Goal: Task Accomplishment & Management: Complete application form

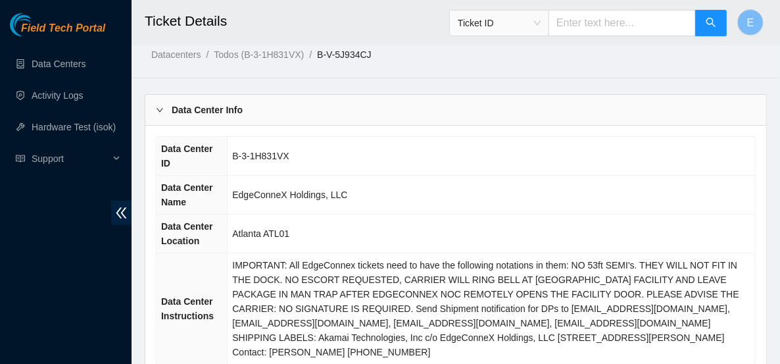
scroll to position [1, 0]
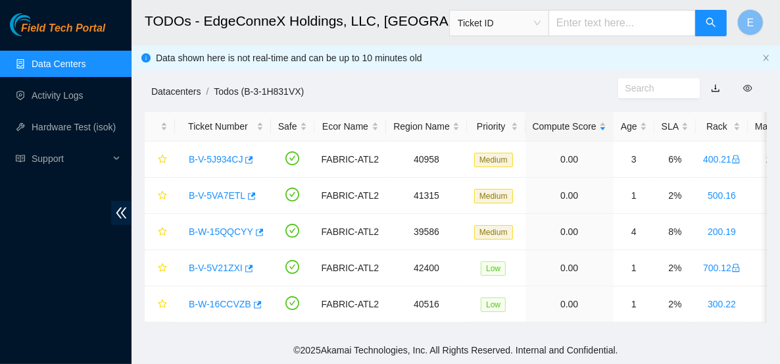
click at [193, 89] on link "Datacenters" at bounding box center [175, 91] width 49 height 11
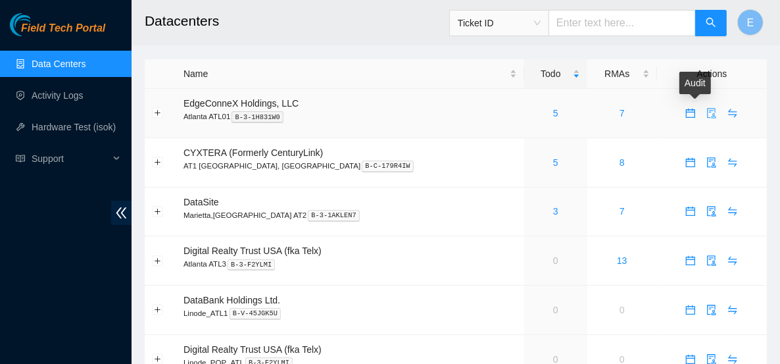
click at [707, 113] on icon "audit" at bounding box center [712, 113] width 11 height 11
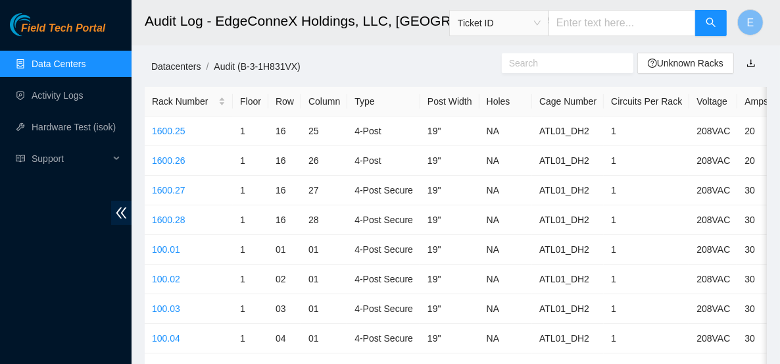
click at [175, 68] on link "Datacenters" at bounding box center [175, 66] width 49 height 11
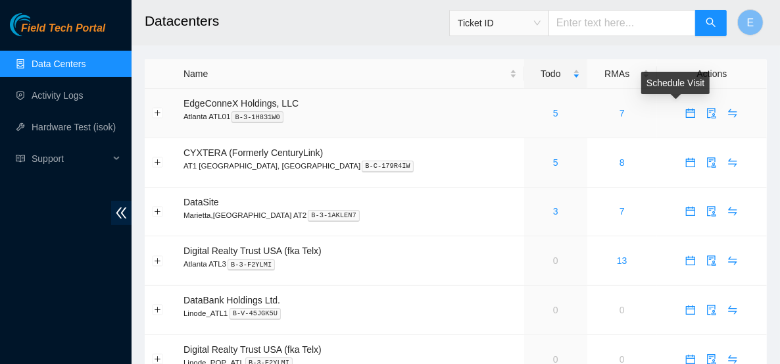
click at [681, 114] on span "calendar" at bounding box center [691, 113] width 20 height 11
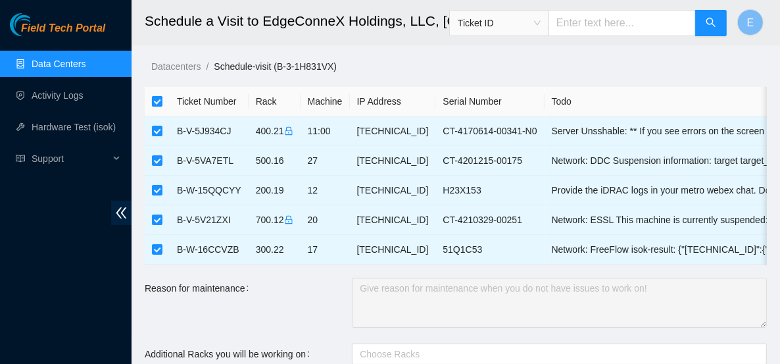
click at [157, 97] on input "checkbox" at bounding box center [157, 101] width 11 height 11
checkbox input "false"
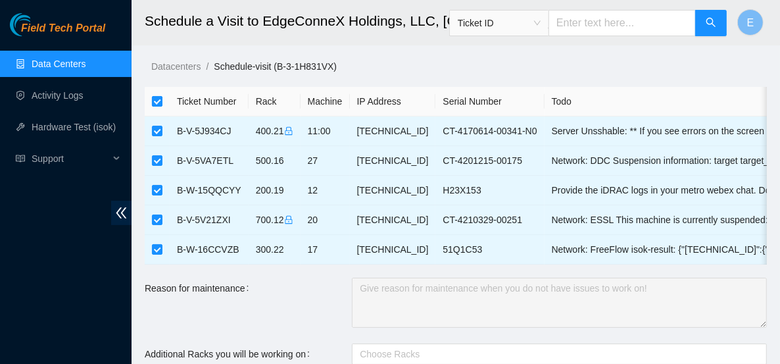
checkbox input "false"
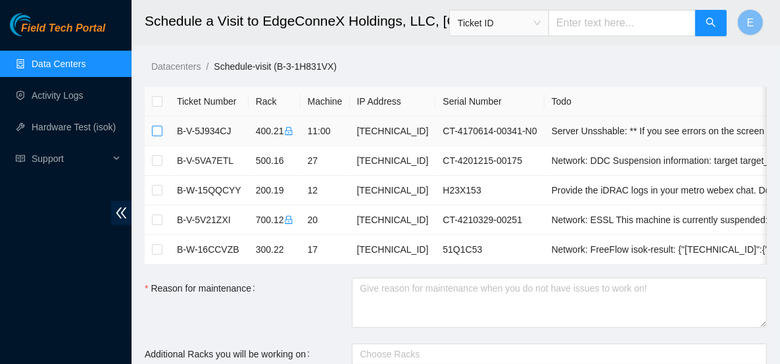
click at [157, 132] on input "checkbox" at bounding box center [157, 131] width 11 height 11
checkbox input "true"
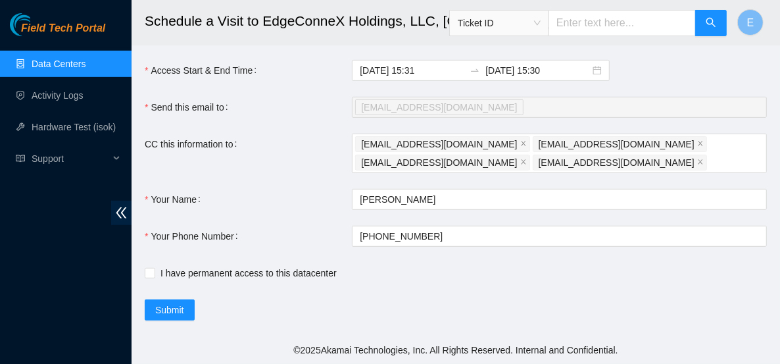
scroll to position [361, 0]
click at [151, 276] on input "I have permanent access to this datacenter" at bounding box center [149, 272] width 9 height 9
checkbox input "true"
click at [176, 317] on span "Submit" at bounding box center [169, 310] width 29 height 14
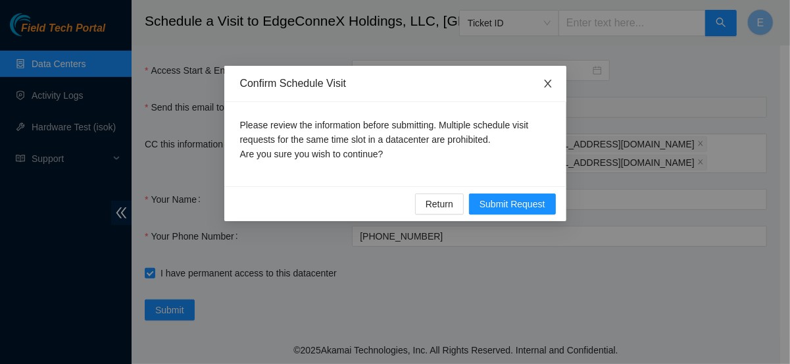
click at [547, 82] on icon "close" at bounding box center [548, 83] width 11 height 11
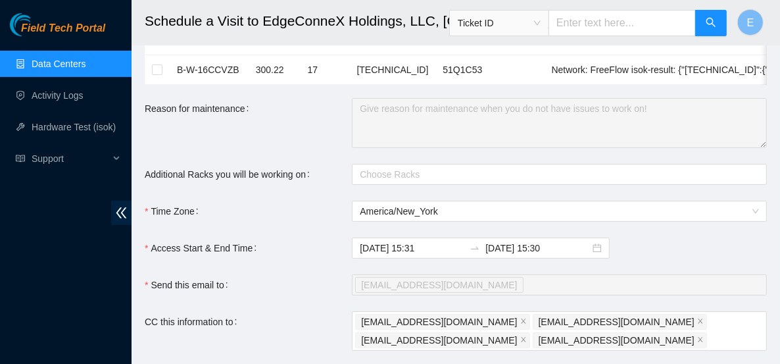
scroll to position [201, 0]
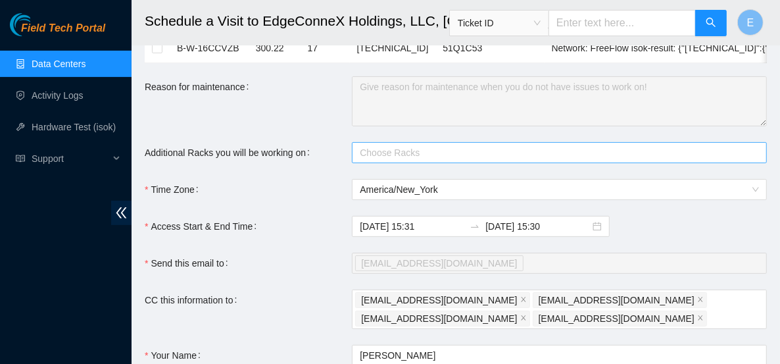
click at [389, 161] on div at bounding box center [552, 153] width 395 height 16
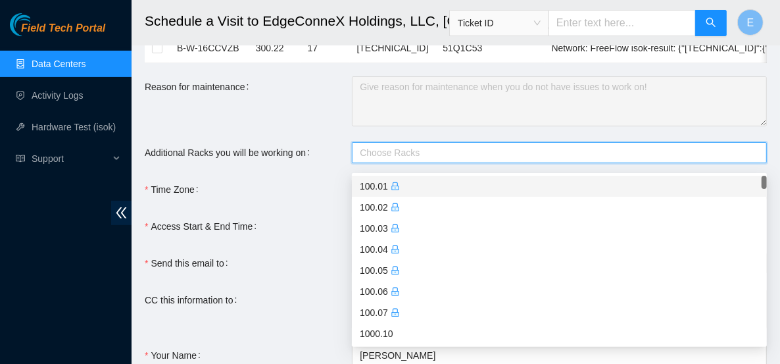
click at [327, 181] on form "Ticket Number Rack Machine IP Address Serial Number Todo B-V-5J934CJ 400.21 11:…" at bounding box center [456, 181] width 622 height 591
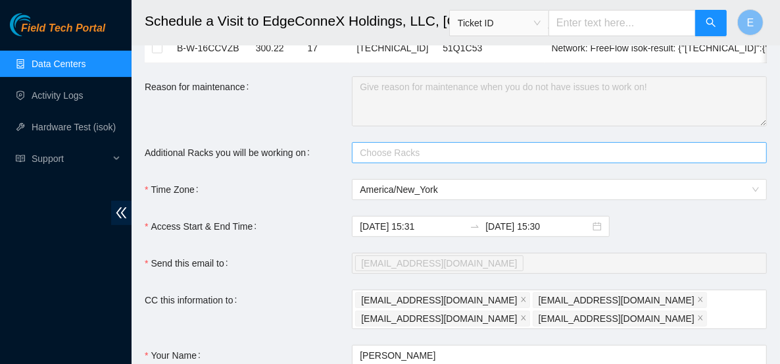
click at [384, 161] on div at bounding box center [552, 153] width 395 height 16
click at [312, 187] on div "Time Zone" at bounding box center [248, 189] width 207 height 21
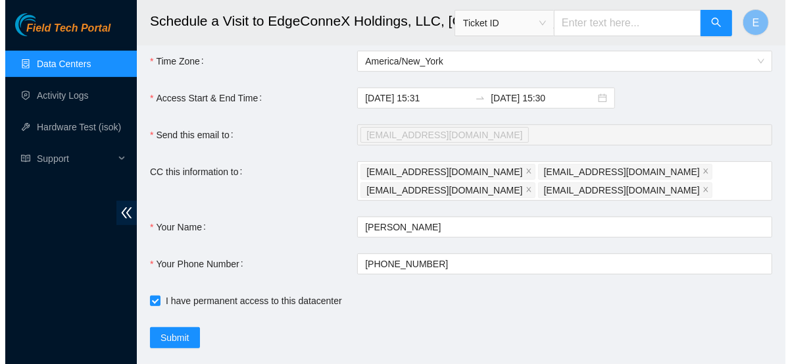
scroll to position [364, 0]
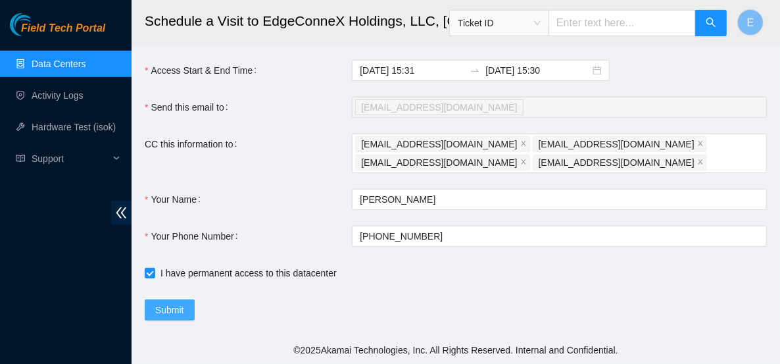
click at [182, 312] on span "Submit" at bounding box center [169, 310] width 29 height 14
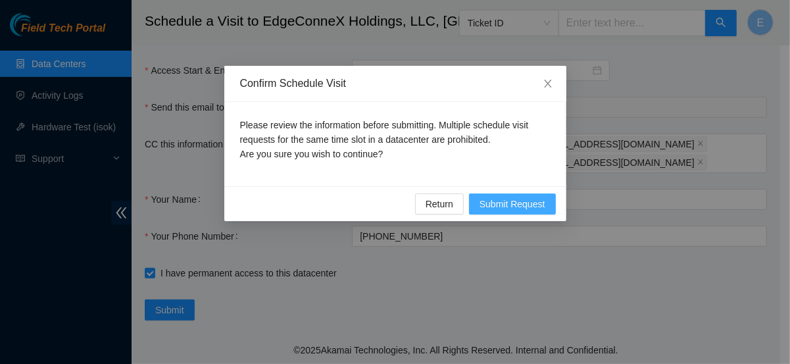
click at [489, 205] on span "Submit Request" at bounding box center [513, 204] width 66 height 14
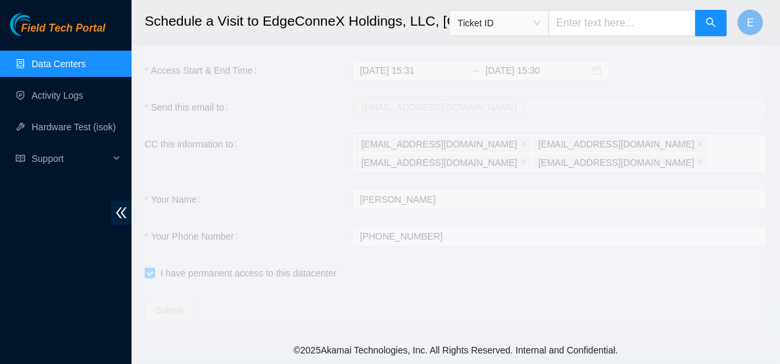
type input "2025-09-17 15:32"
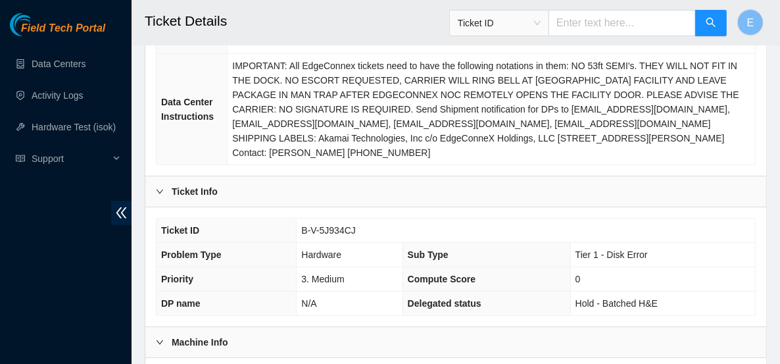
scroll to position [399, 0]
